Goal: Task Accomplishment & Management: Manage account settings

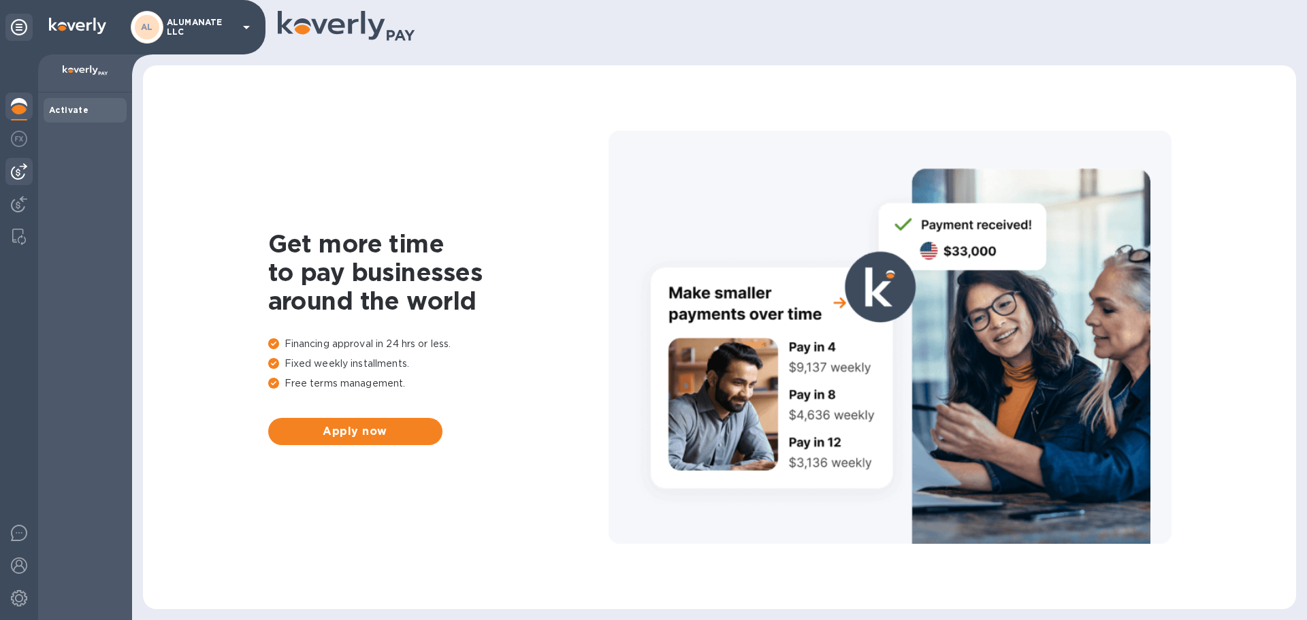
click at [18, 178] on img at bounding box center [19, 171] width 16 height 16
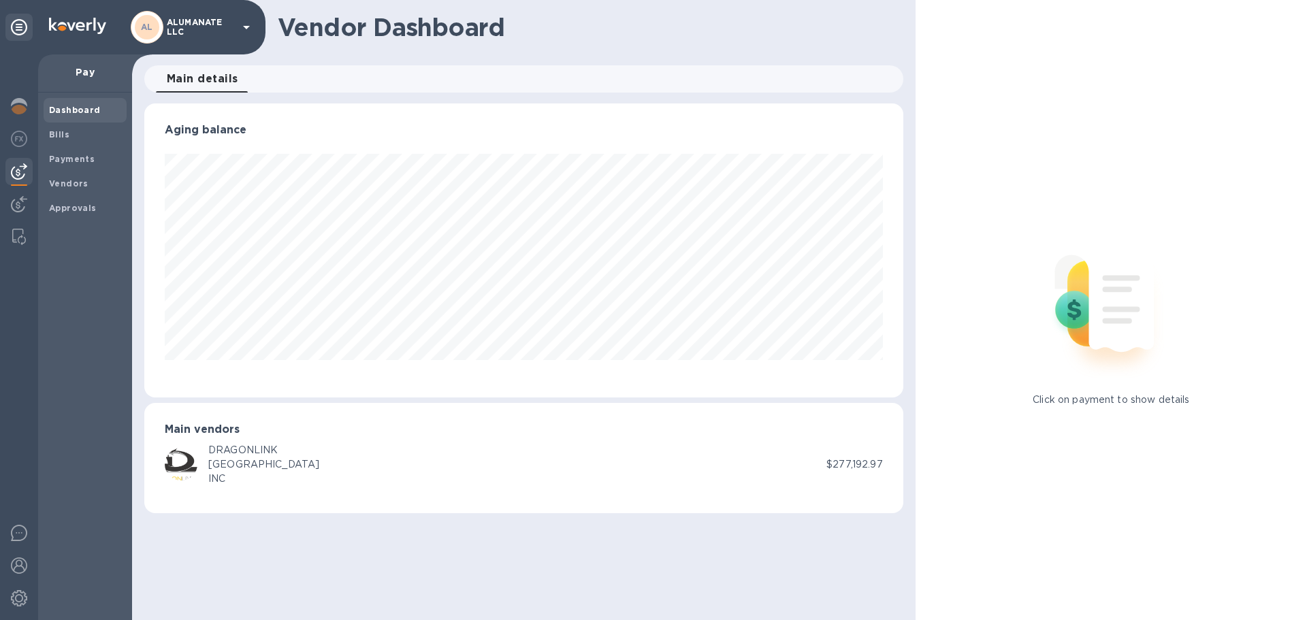
scroll to position [294, 758]
click at [70, 133] on span "Bills" at bounding box center [85, 135] width 72 height 14
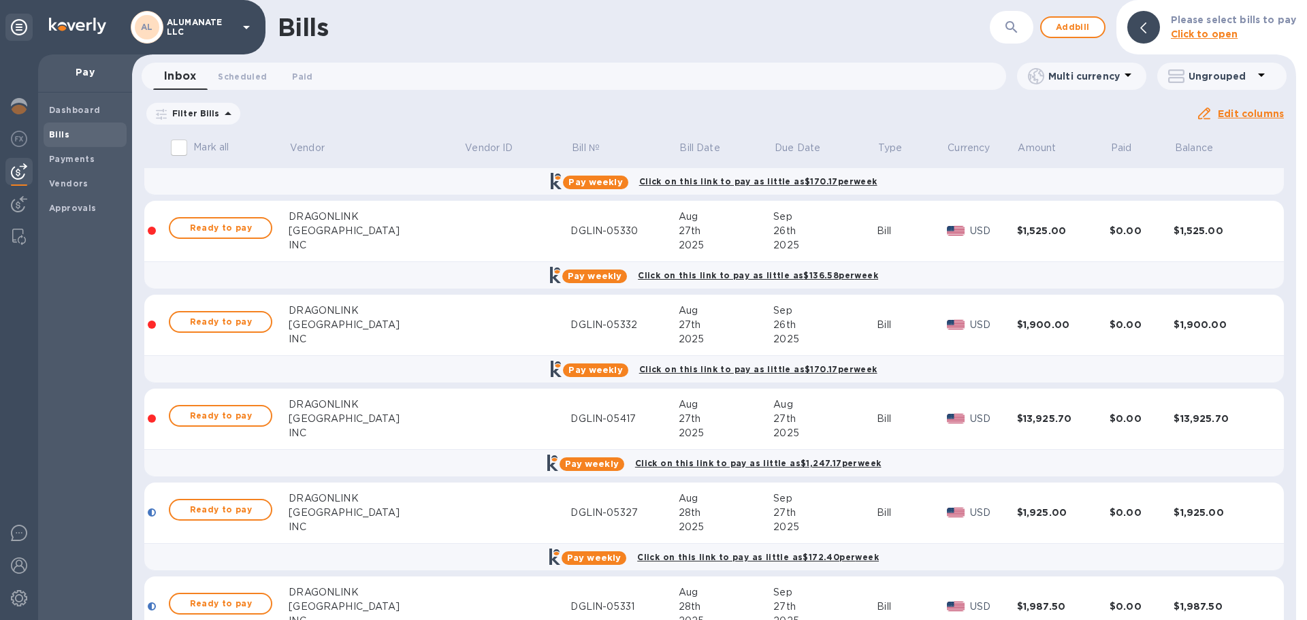
scroll to position [272, 0]
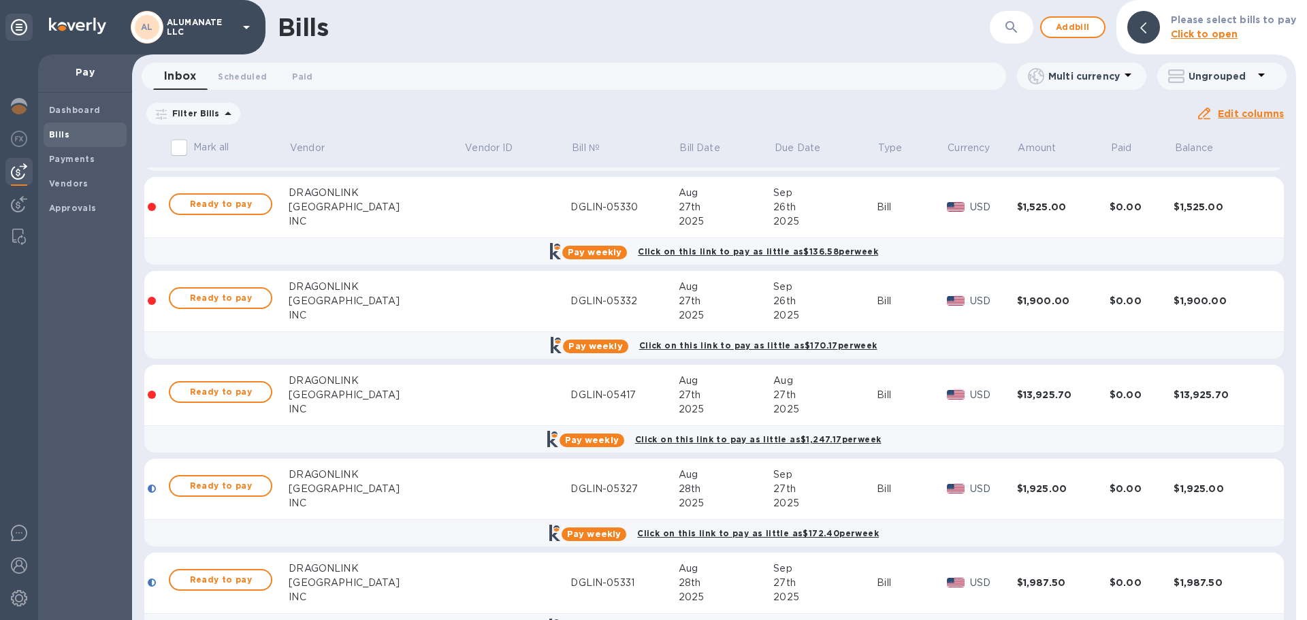
click at [1017, 389] on div "$13,925.70" at bounding box center [1063, 395] width 93 height 14
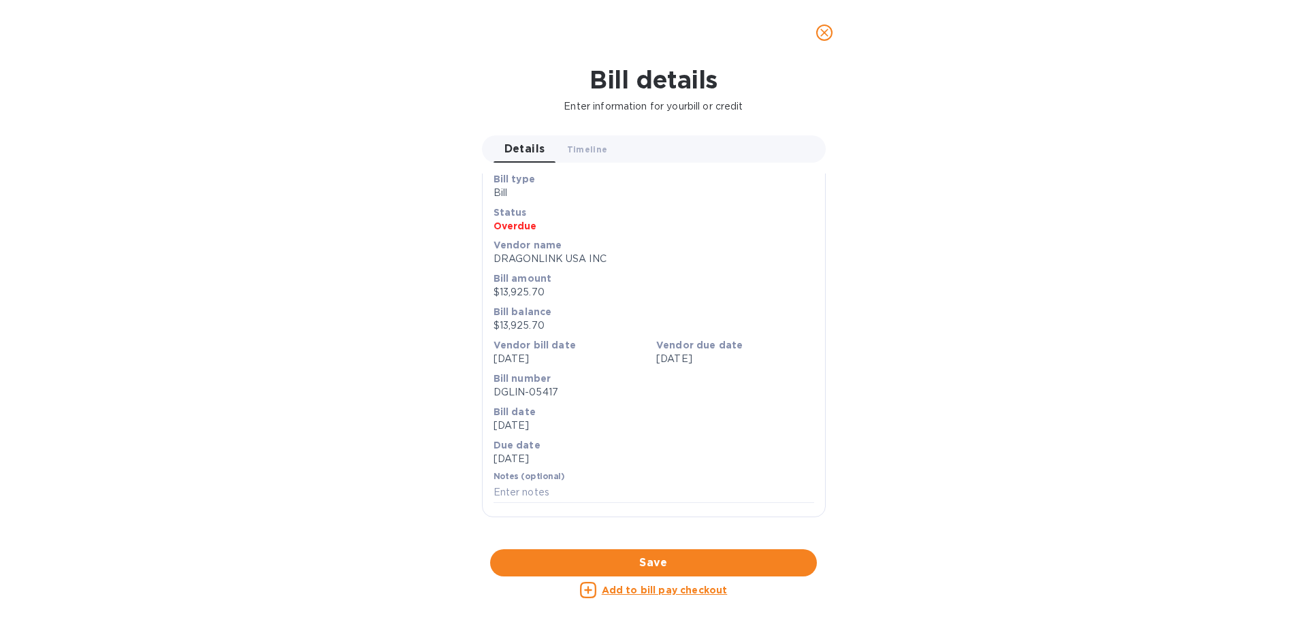
scroll to position [455, 0]
click at [660, 539] on div at bounding box center [654, 549] width 344 height 21
click at [829, 35] on icon "close" at bounding box center [825, 33] width 14 height 14
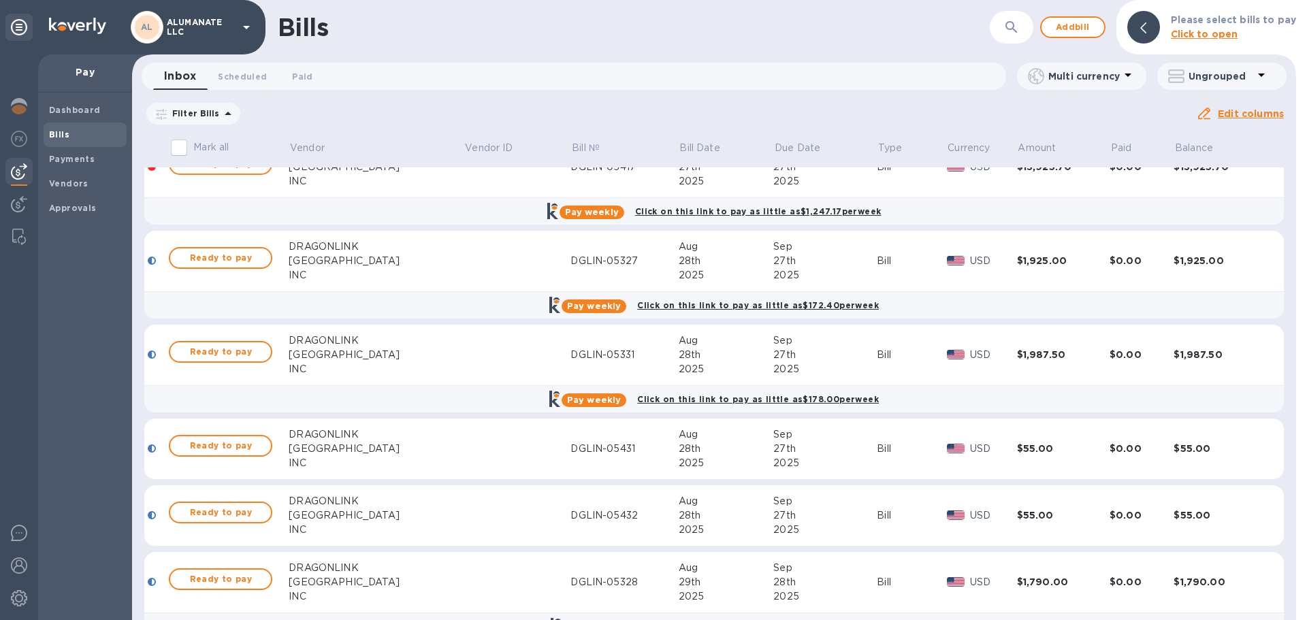
scroll to position [477, 0]
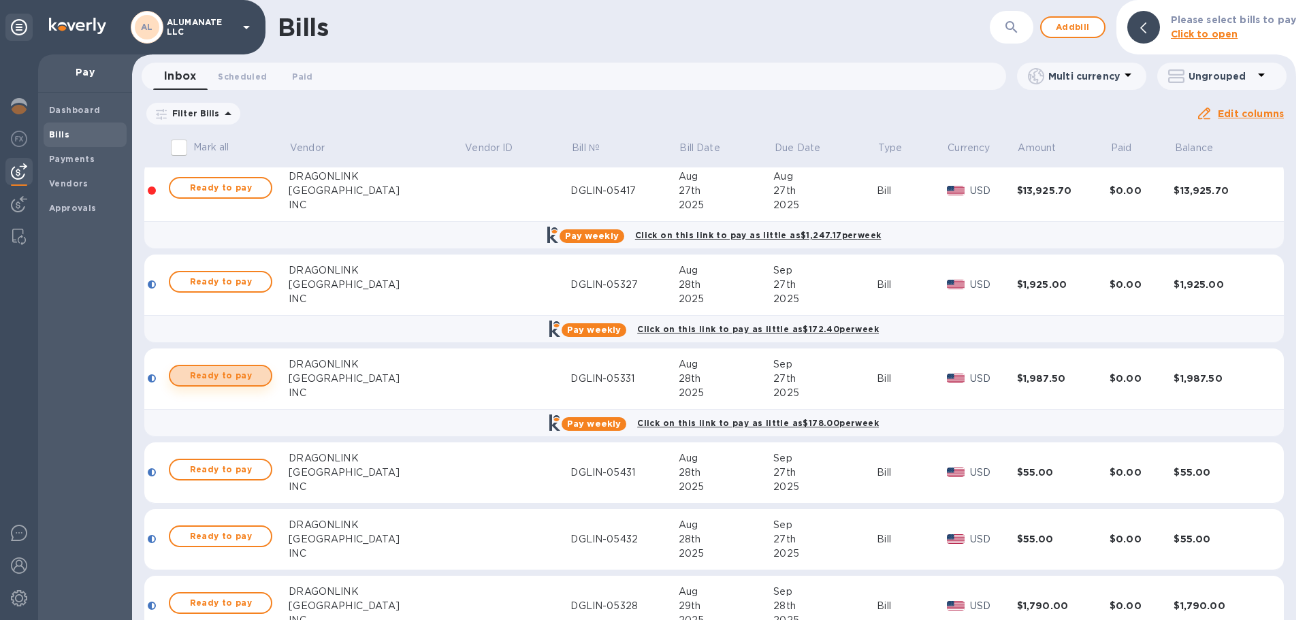
click at [251, 373] on span "Ready to pay" at bounding box center [220, 376] width 79 height 16
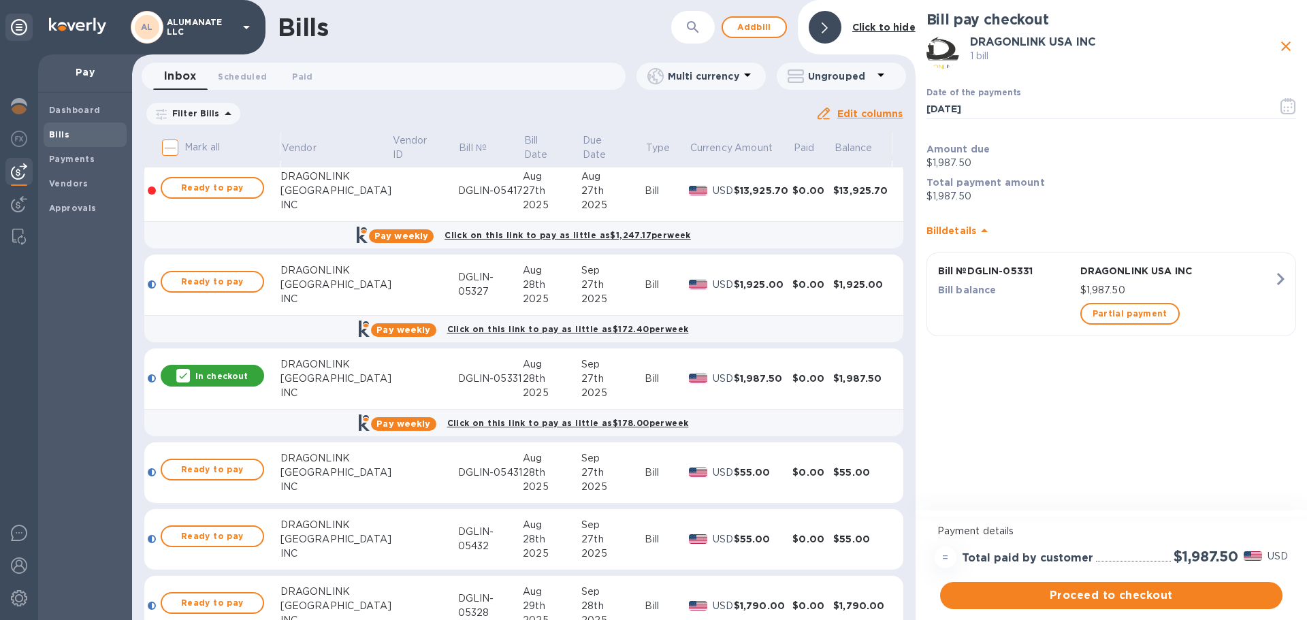
click at [391, 377] on td at bounding box center [424, 379] width 67 height 61
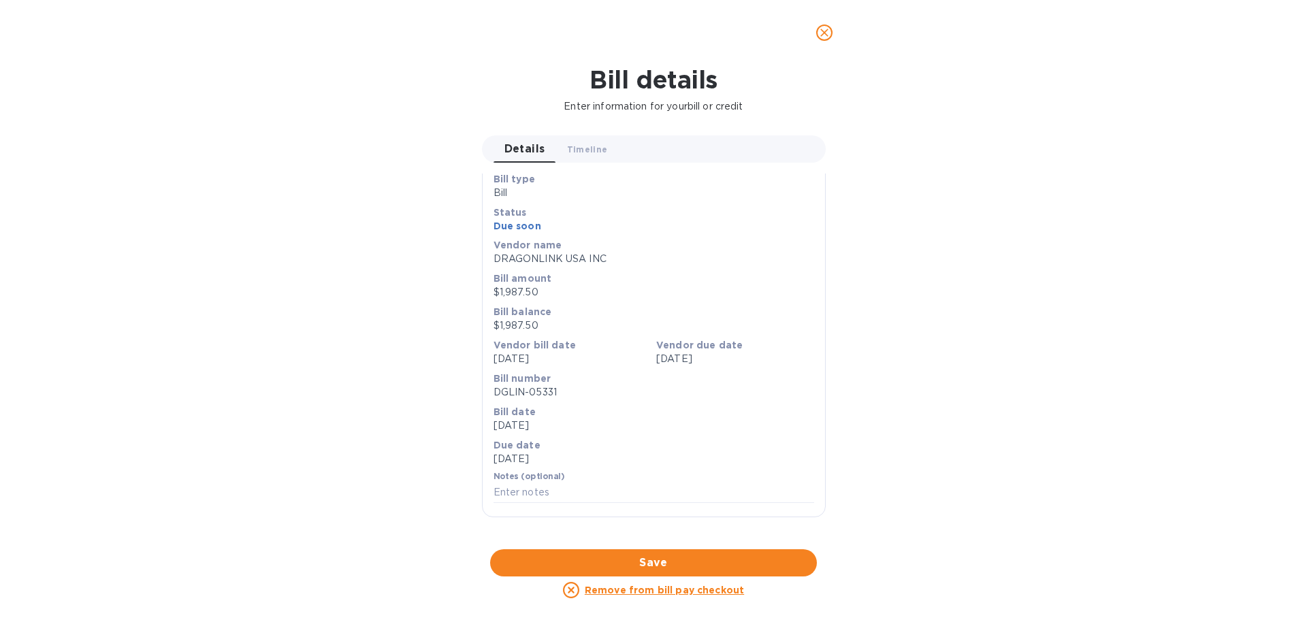
scroll to position [455, 0]
click at [644, 539] on div at bounding box center [654, 549] width 344 height 21
click at [829, 32] on icon "close" at bounding box center [825, 33] width 14 height 14
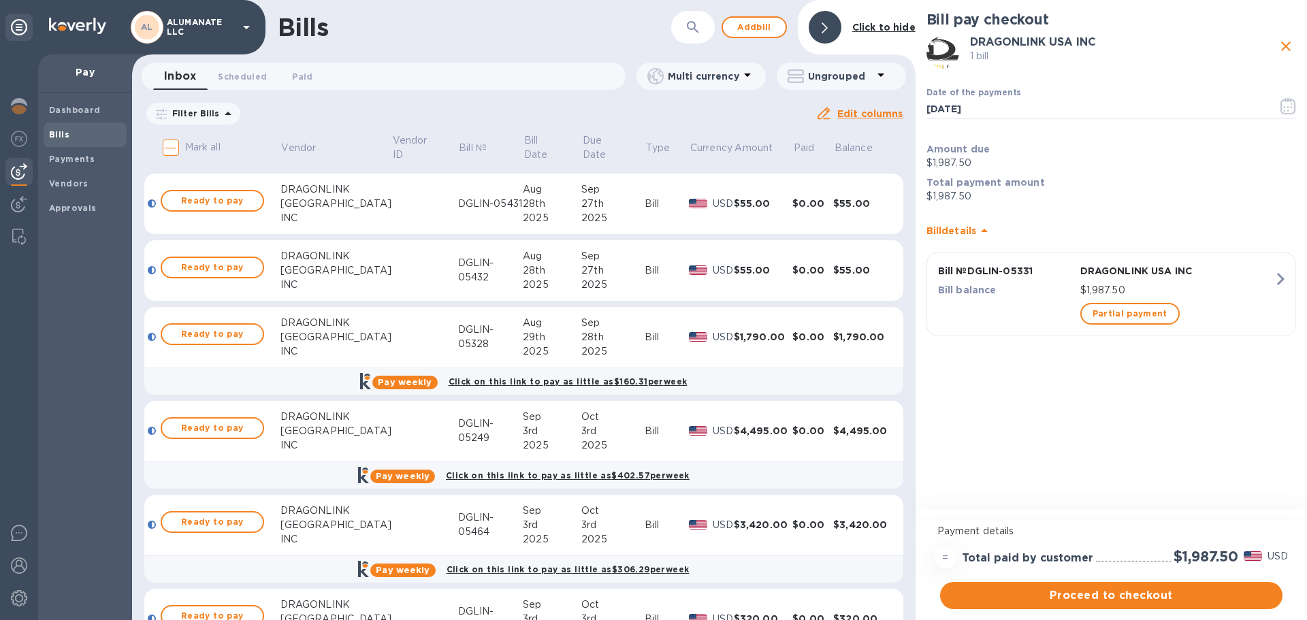
scroll to position [749, 0]
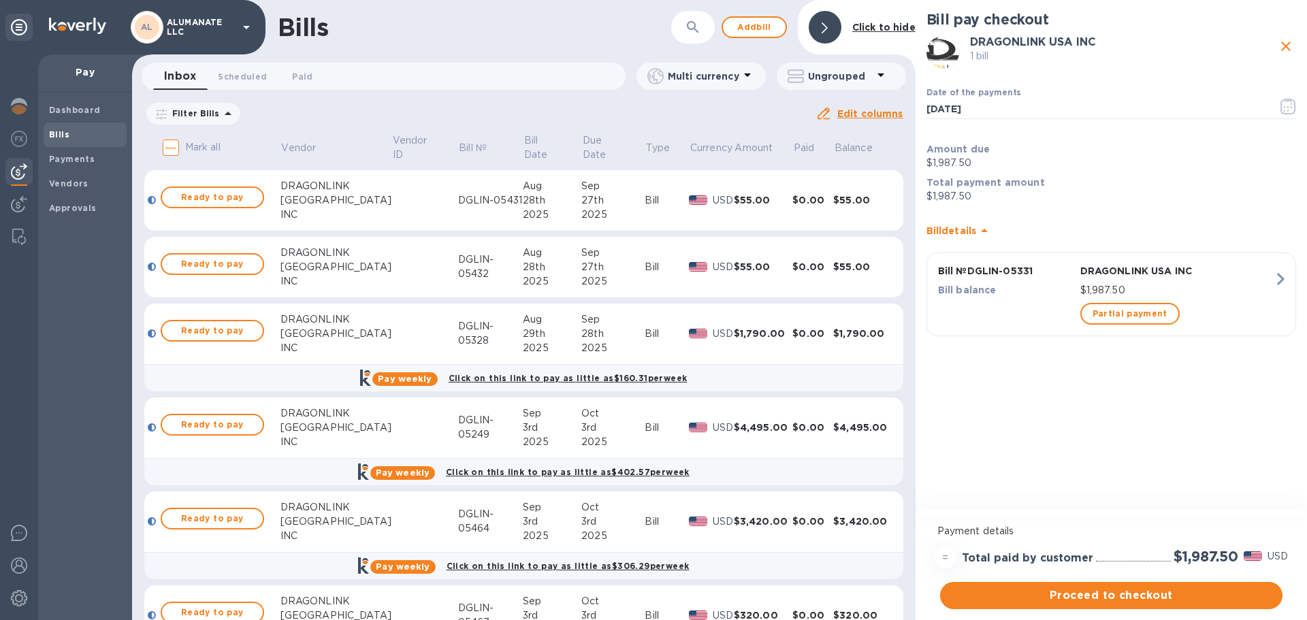
click at [544, 431] on div "3rd" at bounding box center [552, 428] width 59 height 14
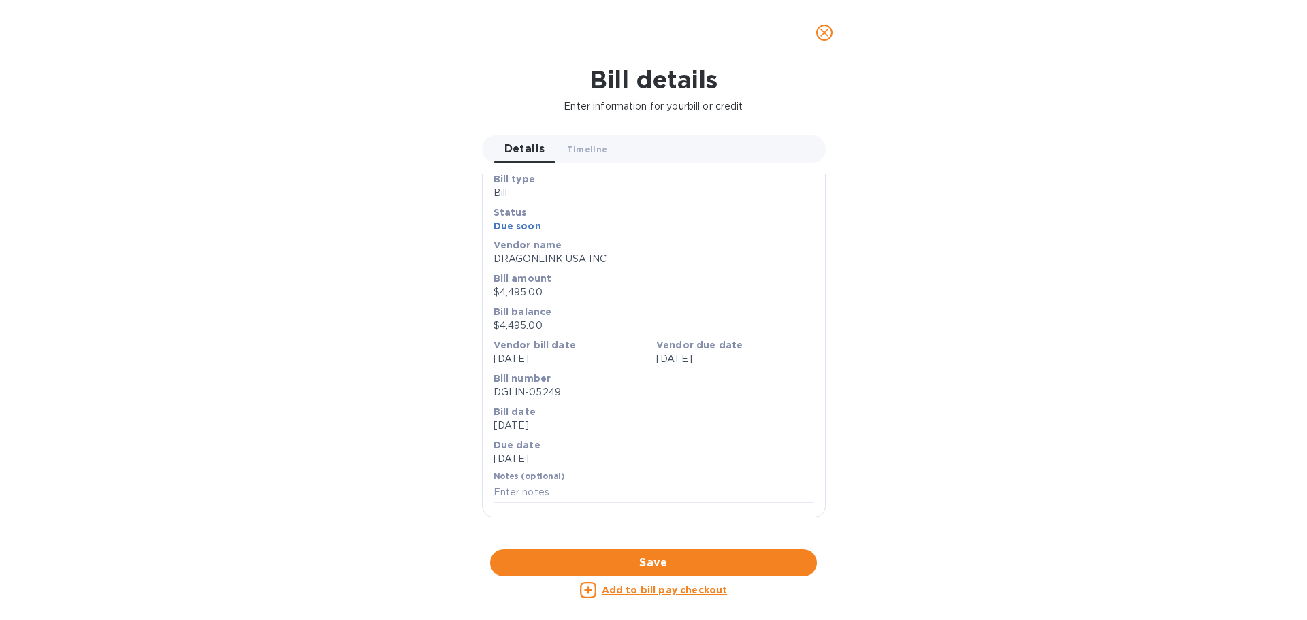
scroll to position [455, 0]
click at [629, 539] on div at bounding box center [654, 549] width 344 height 21
